Goal: Navigation & Orientation: Find specific page/section

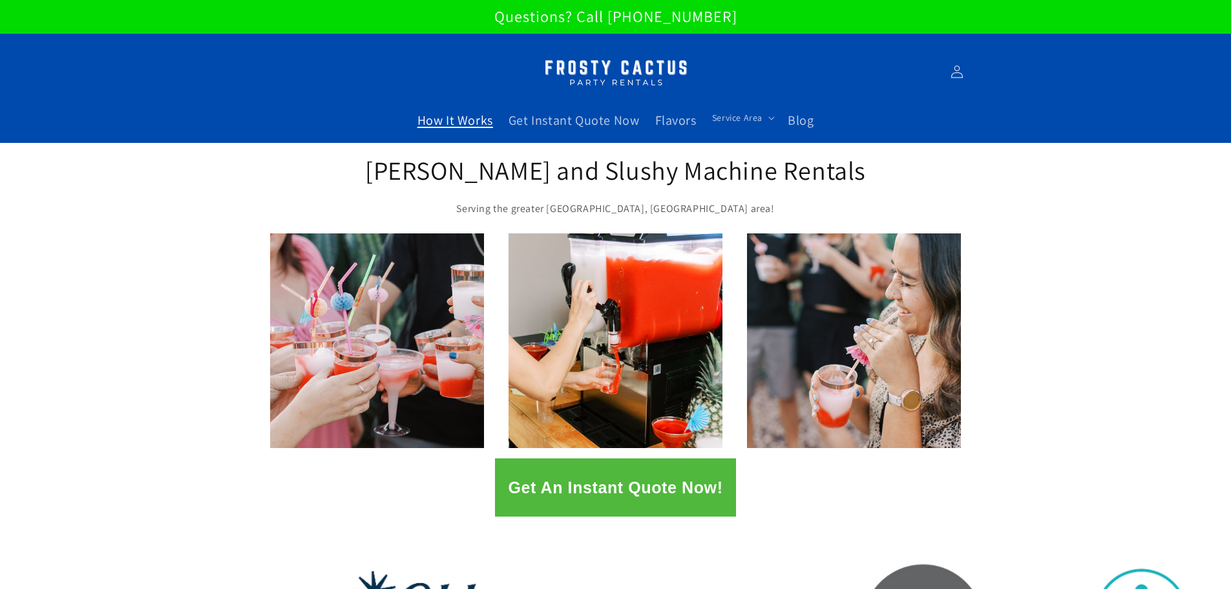
click at [441, 126] on span "How It Works" at bounding box center [455, 120] width 76 height 17
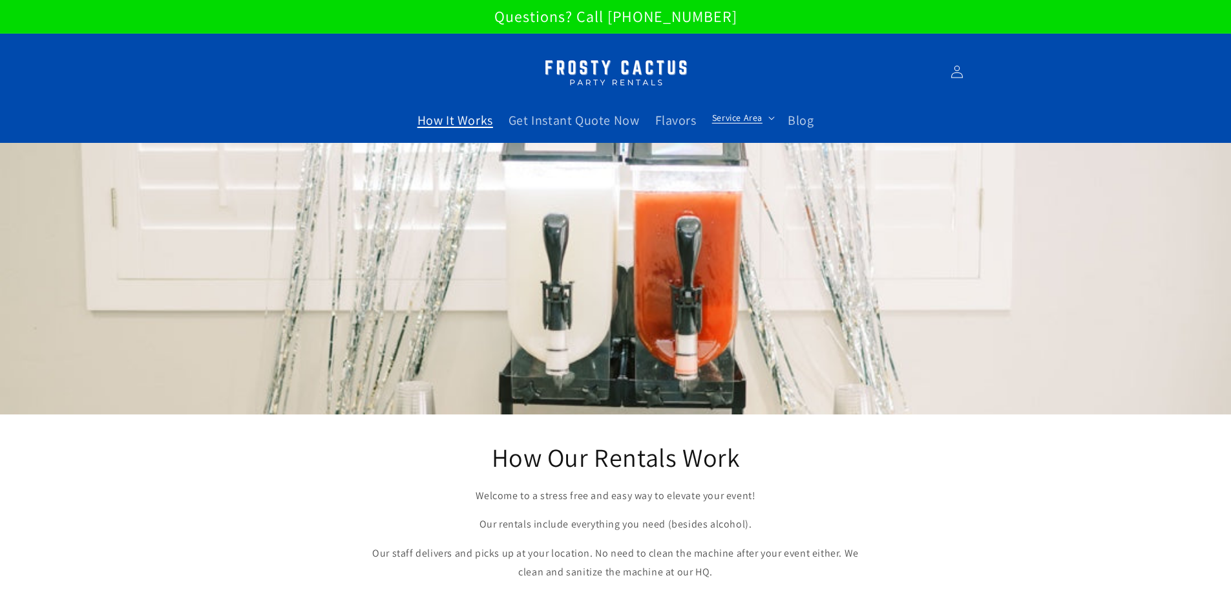
click at [724, 116] on span "Service Area" at bounding box center [737, 118] width 50 height 12
click at [665, 130] on link "Flavors" at bounding box center [675, 120] width 57 height 32
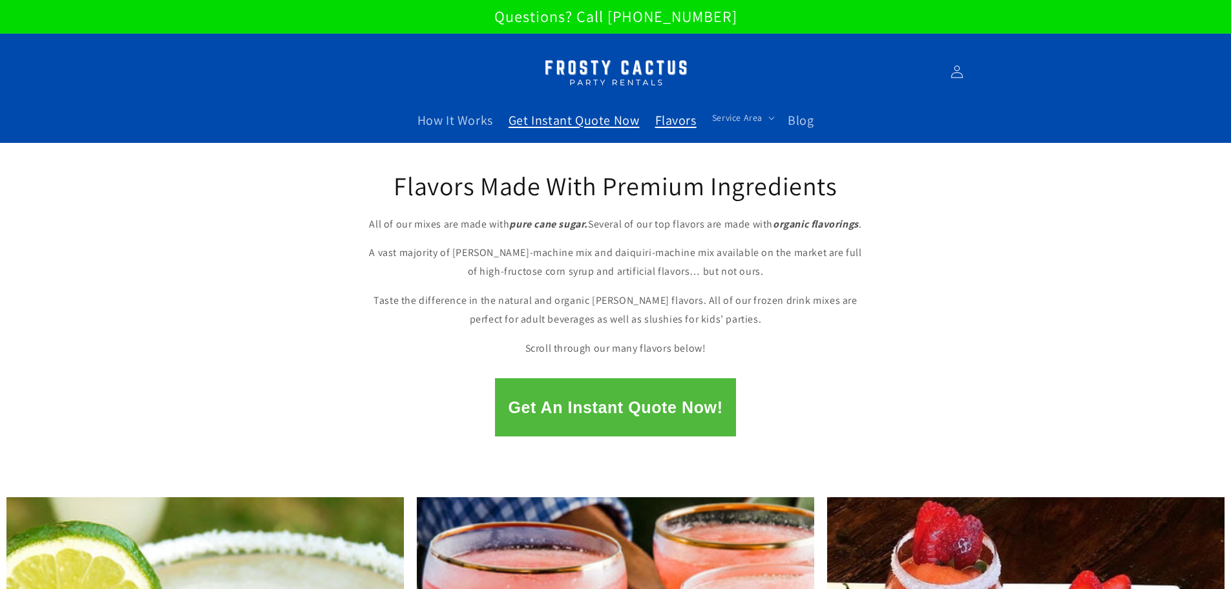
click at [543, 126] on span "Get Instant Quote Now" at bounding box center [573, 120] width 131 height 17
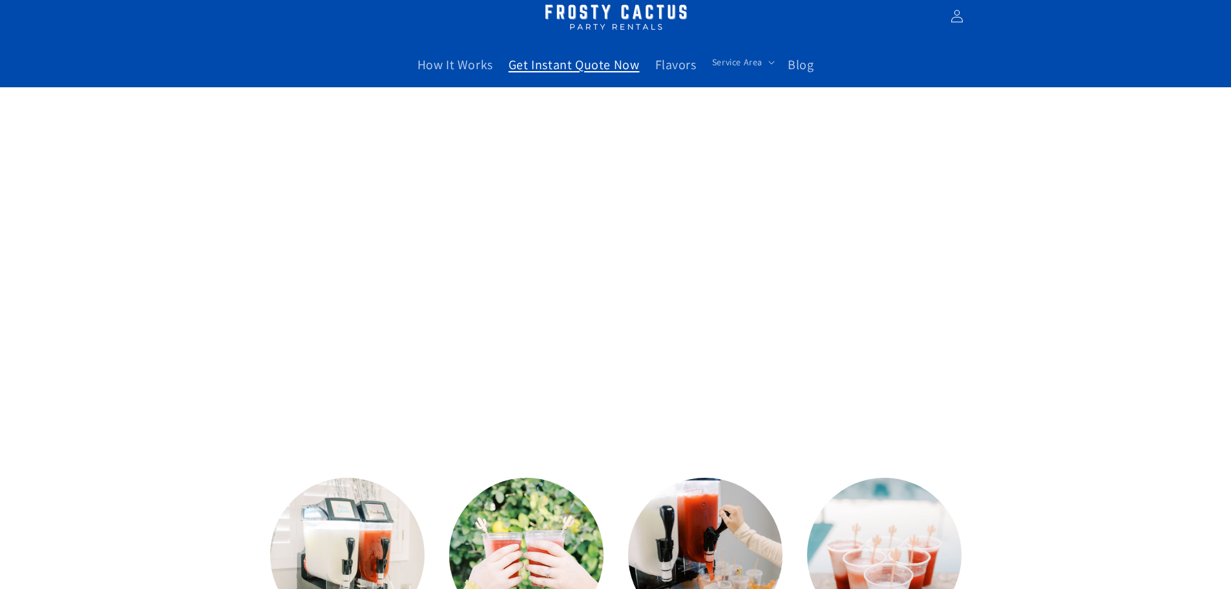
scroll to position [26, 0]
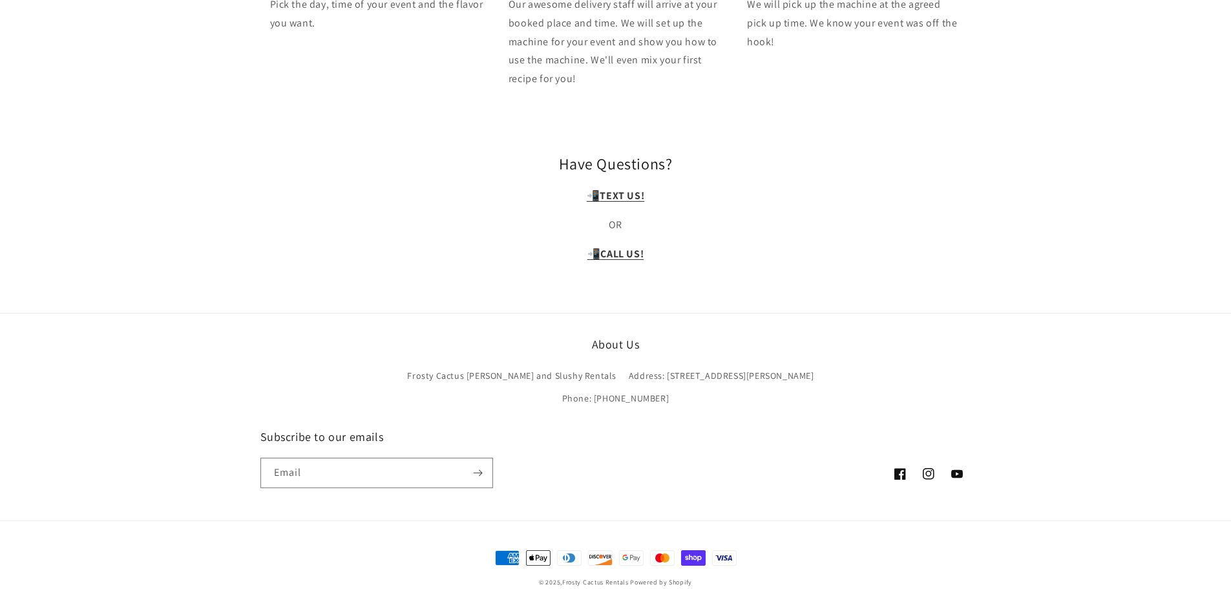
scroll to position [3699, 0]
